Goal: Task Accomplishment & Management: Use online tool/utility

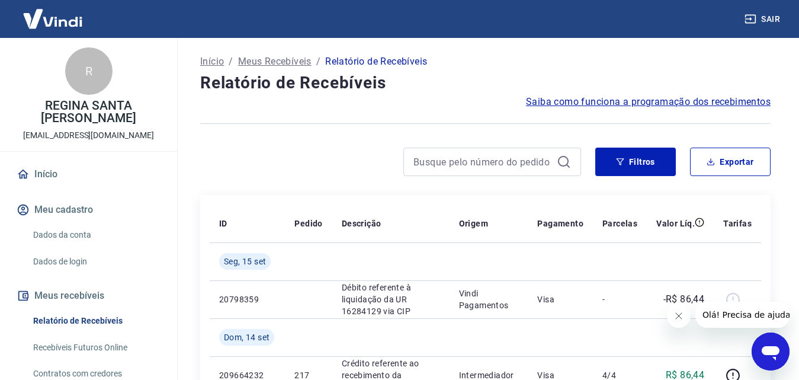
click at [57, 20] on img at bounding box center [52, 19] width 77 height 36
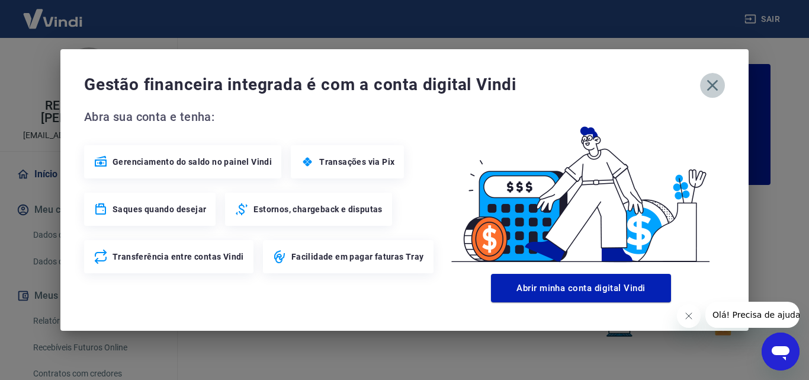
click at [717, 85] on icon "button" at bounding box center [712, 85] width 19 height 19
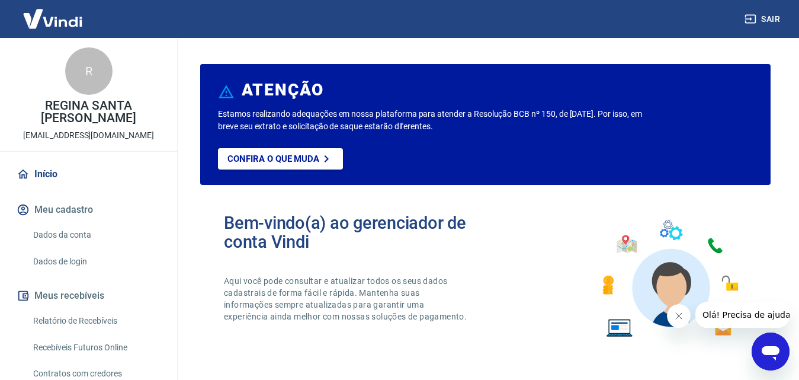
scroll to position [59, 0]
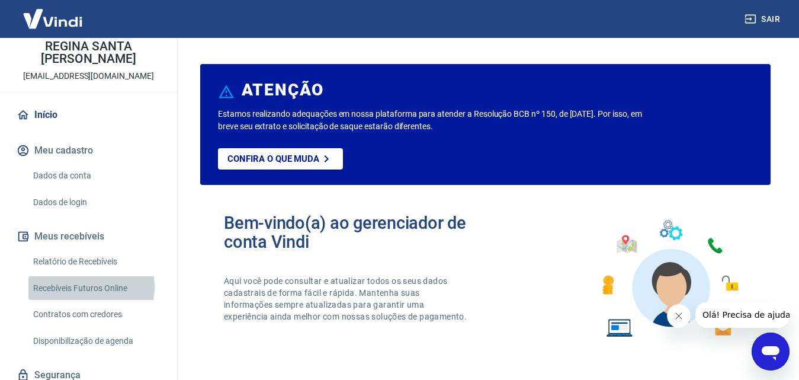
click at [86, 287] on link "Recebíveis Futuros Online" at bounding box center [95, 288] width 134 height 24
